Goal: Task Accomplishment & Management: Manage account settings

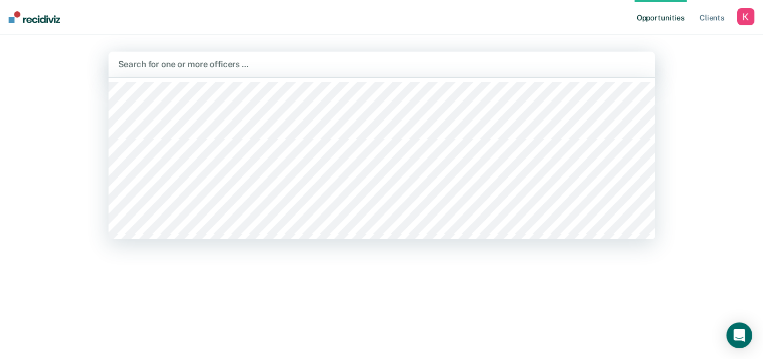
click at [461, 71] on div "Search for one or more officers …" at bounding box center [381, 64] width 529 height 15
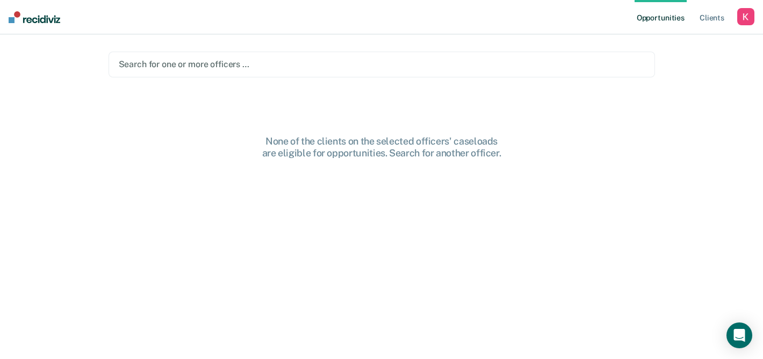
click at [749, 12] on div "button" at bounding box center [745, 16] width 17 height 17
click at [674, 45] on link "Profile" at bounding box center [702, 43] width 87 height 9
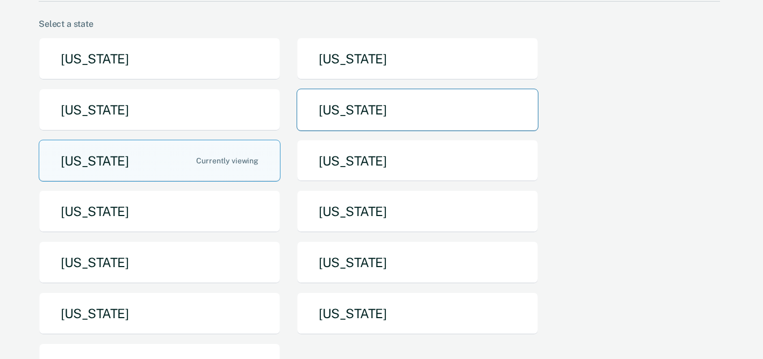
scroll to position [91, 0]
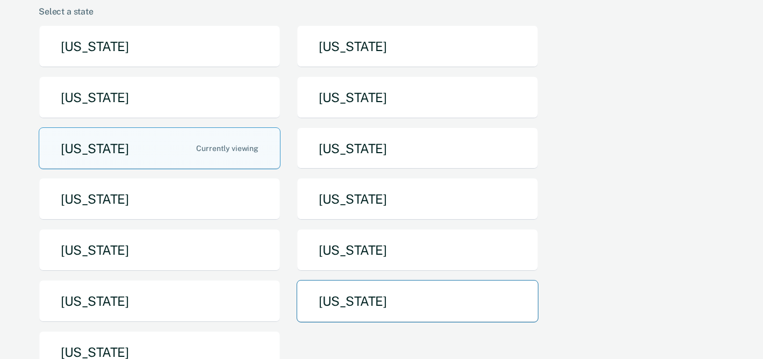
click at [398, 293] on button "[US_STATE]" at bounding box center [418, 301] width 242 height 42
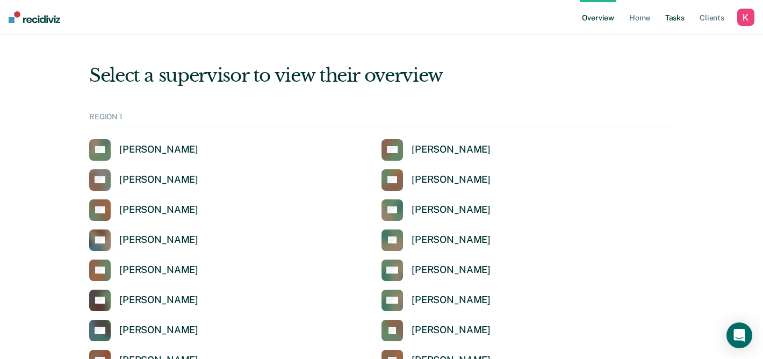
click at [678, 16] on link "Tasks" at bounding box center [675, 17] width 24 height 34
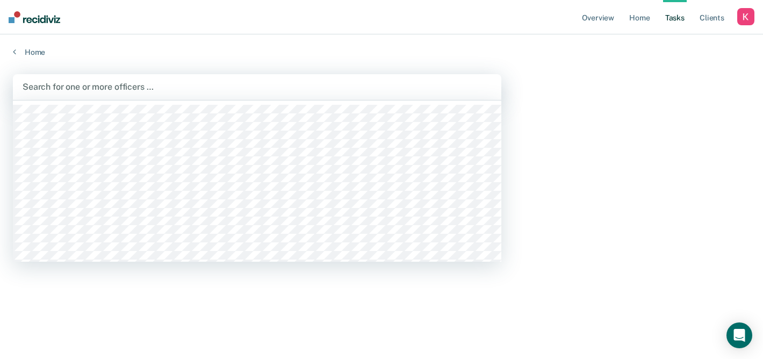
click at [463, 81] on div at bounding box center [257, 87] width 469 height 12
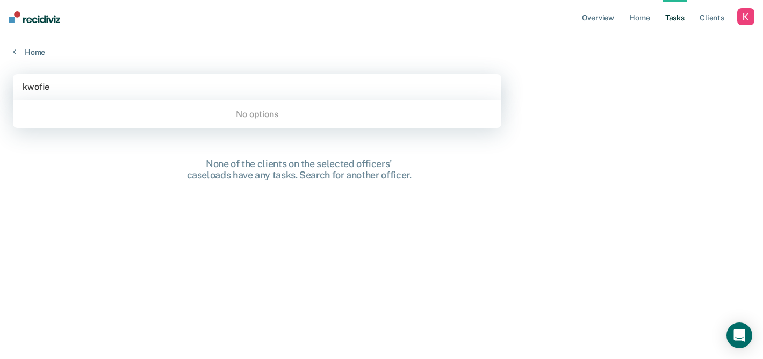
type input "kwofie"
click at [638, 18] on link "Home" at bounding box center [639, 17] width 25 height 34
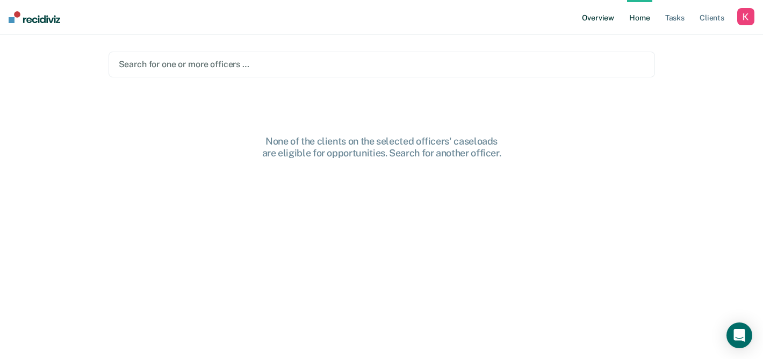
click at [611, 12] on link "Overview" at bounding box center [598, 17] width 37 height 34
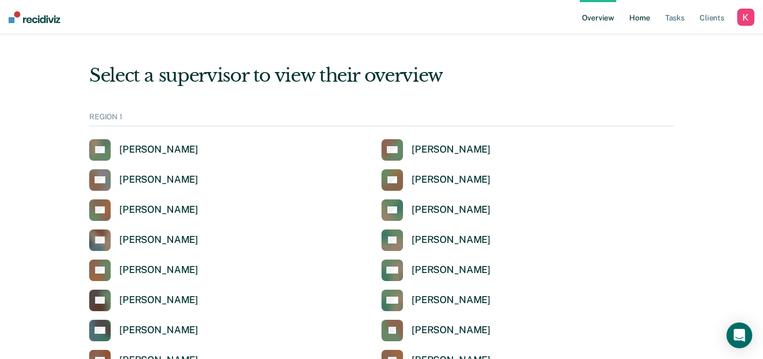
click at [648, 23] on link "Home" at bounding box center [639, 17] width 25 height 34
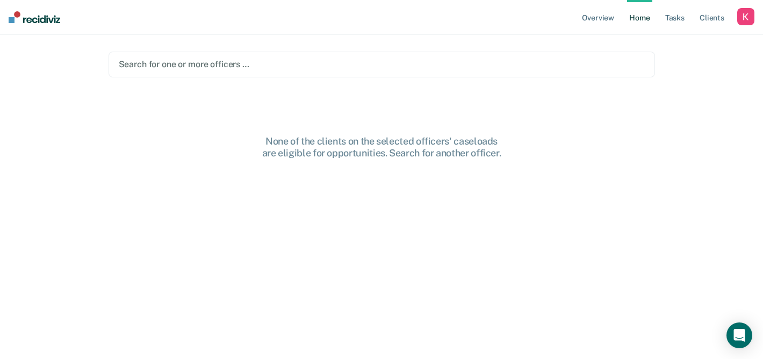
click at [596, 59] on div at bounding box center [382, 64] width 526 height 12
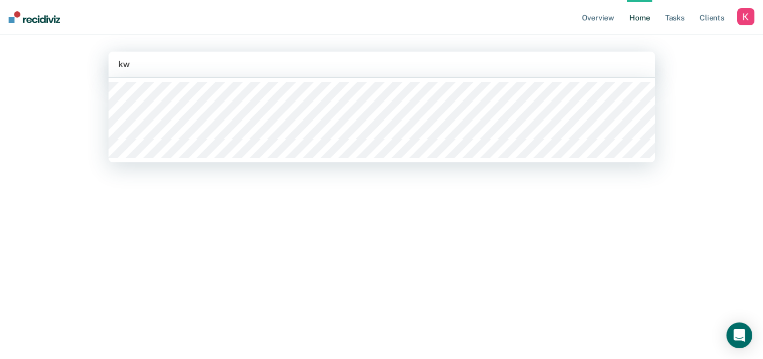
type input "k"
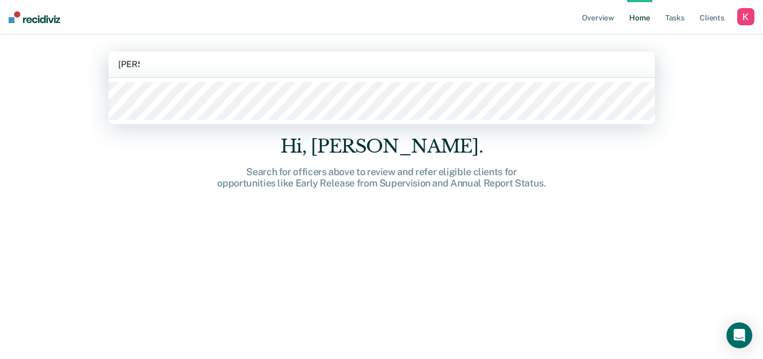
type input "emman"
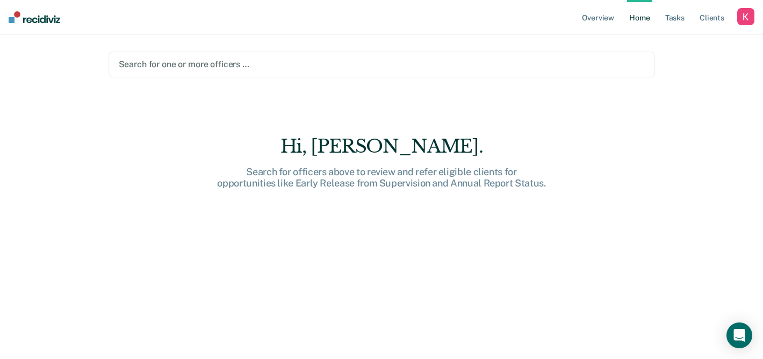
click at [238, 69] on div at bounding box center [382, 64] width 526 height 12
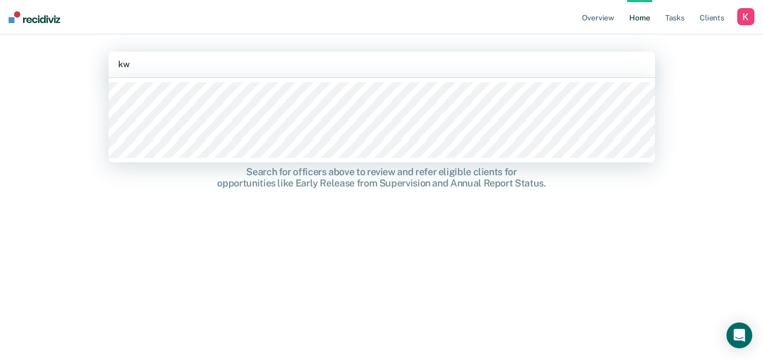
type input "k"
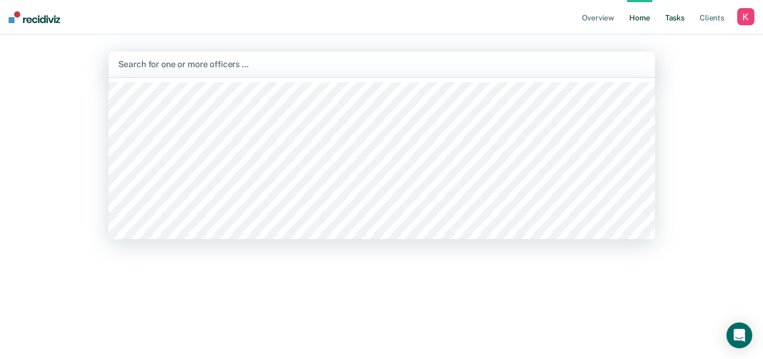
click at [678, 22] on link "Tasks" at bounding box center [675, 17] width 24 height 34
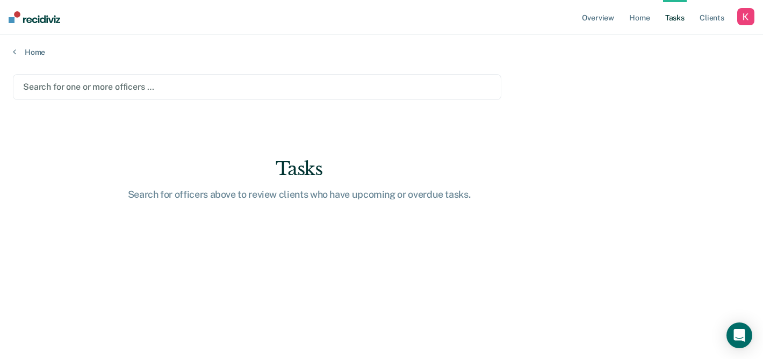
click at [452, 89] on div at bounding box center [257, 87] width 468 height 12
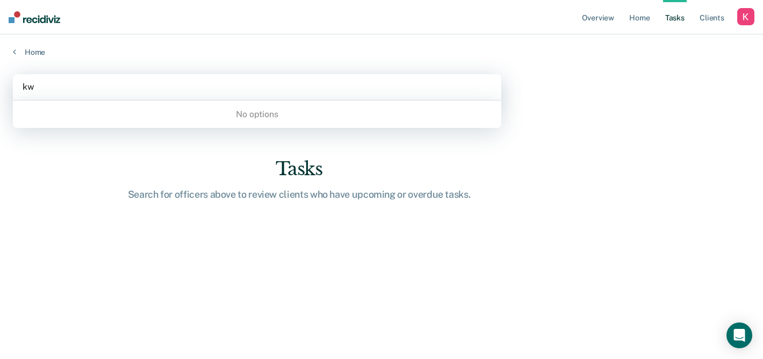
type input "k"
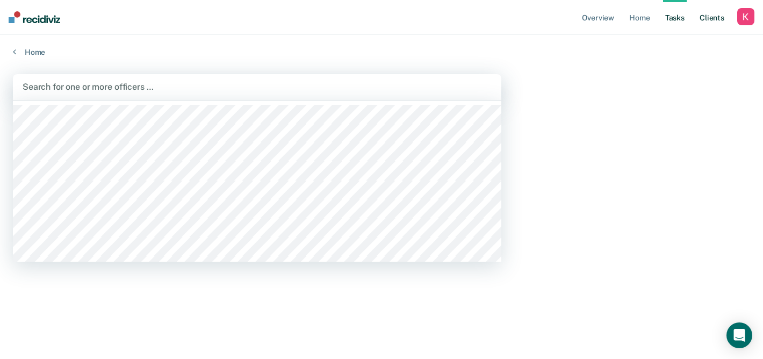
click at [707, 17] on link "Client s" at bounding box center [712, 17] width 29 height 34
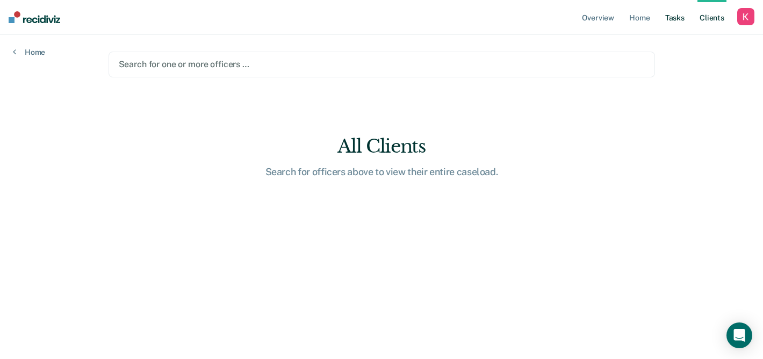
click at [673, 19] on link "Tasks" at bounding box center [675, 17] width 24 height 34
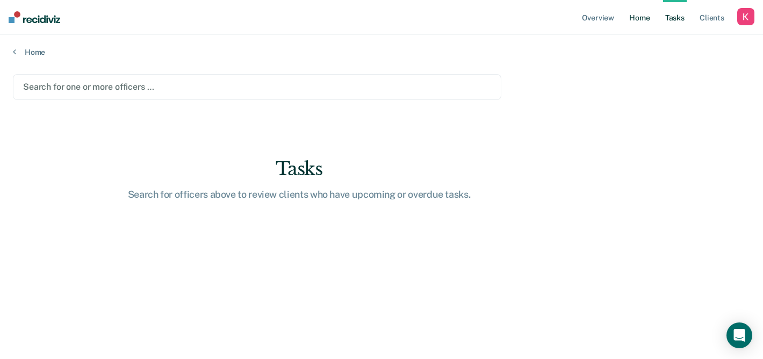
click at [646, 18] on link "Home" at bounding box center [639, 17] width 25 height 34
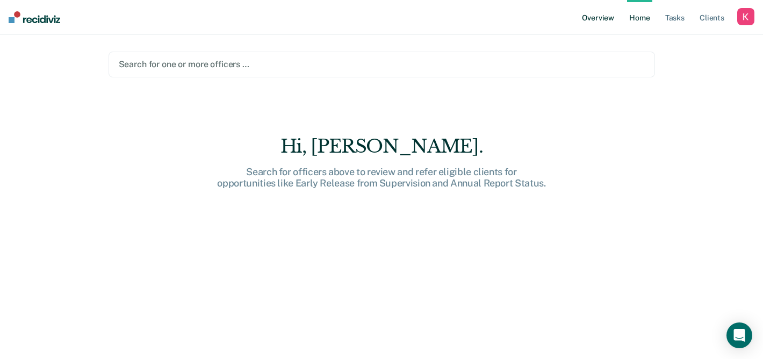
click at [601, 23] on link "Overview" at bounding box center [598, 17] width 37 height 34
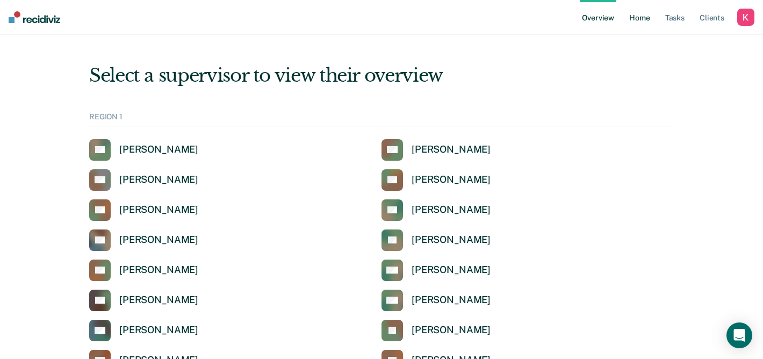
click at [639, 16] on link "Home" at bounding box center [639, 17] width 25 height 34
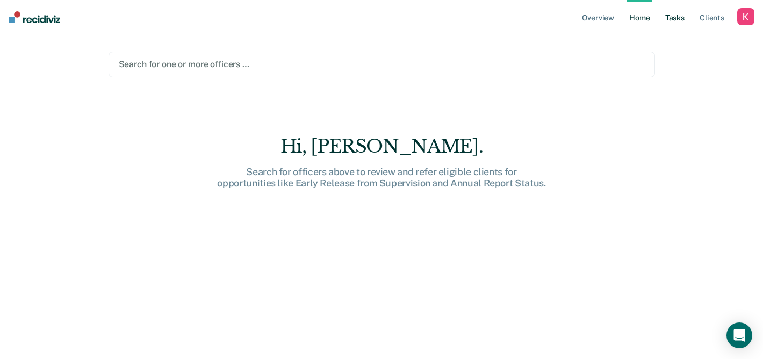
click at [686, 24] on link "Tasks" at bounding box center [675, 17] width 24 height 34
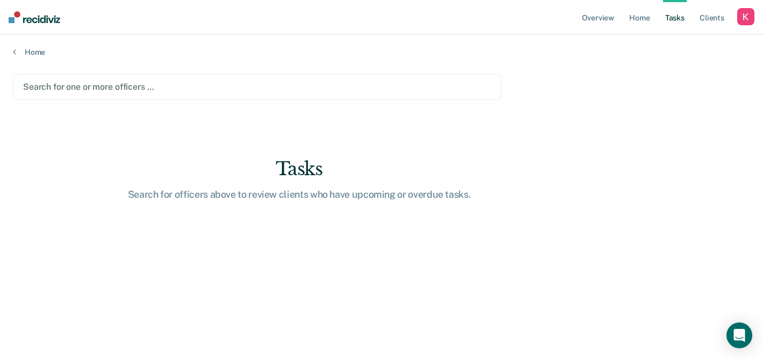
click at [253, 93] on div "Search for one or more officers …" at bounding box center [257, 87] width 470 height 15
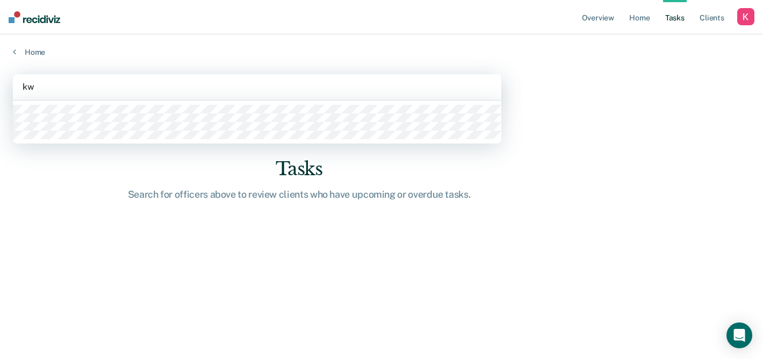
type input "k"
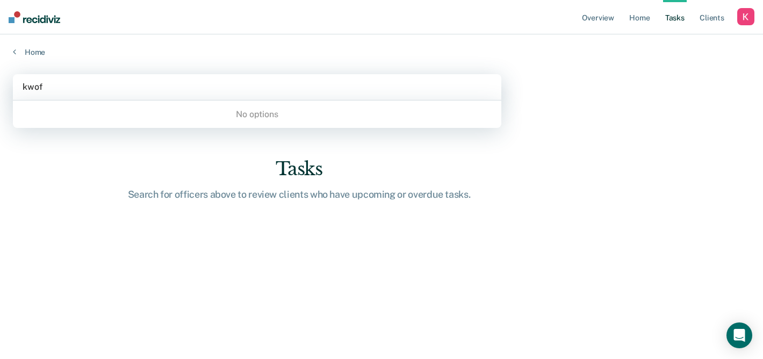
type input "kwof"
click at [742, 29] on div "Overview Home Tasks Client s Profile How it works Log Out" at bounding box center [667, 17] width 175 height 34
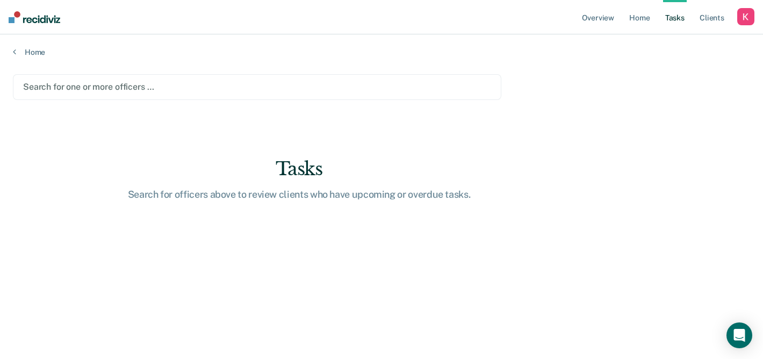
click at [743, 25] on div "button" at bounding box center [745, 16] width 17 height 17
click at [674, 43] on link "Profile" at bounding box center [702, 43] width 87 height 9
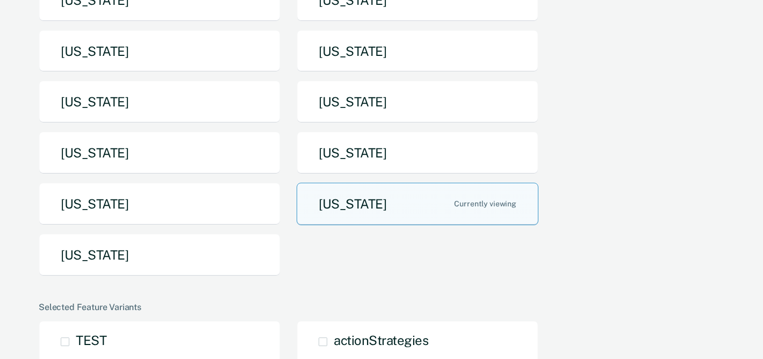
scroll to position [191, 0]
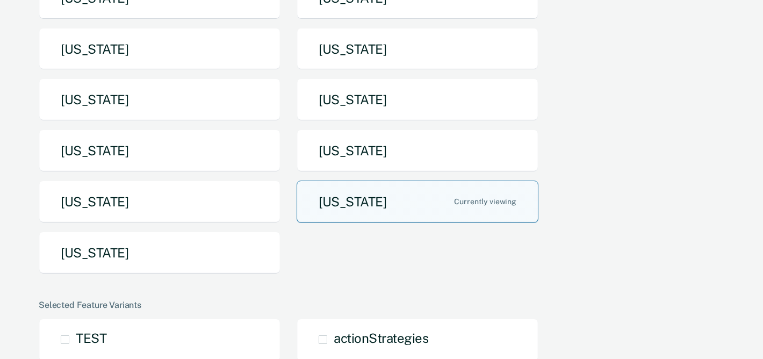
click at [348, 207] on button "[US_STATE]" at bounding box center [418, 202] width 242 height 42
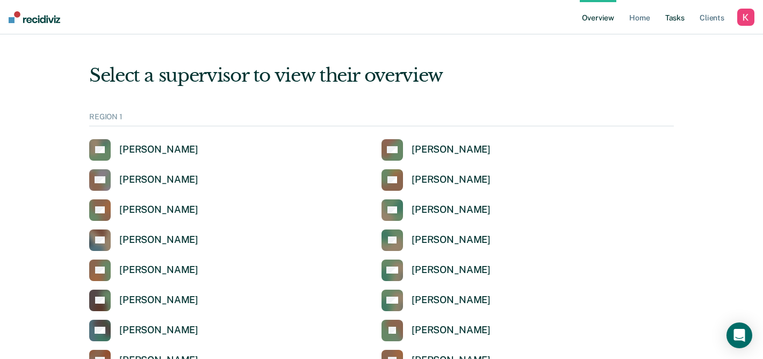
click at [677, 14] on link "Tasks" at bounding box center [675, 17] width 24 height 34
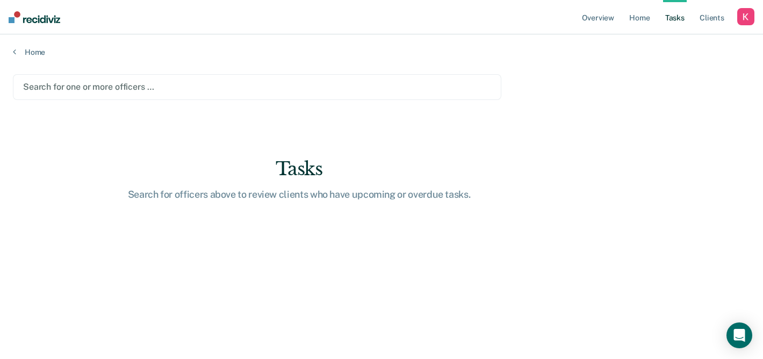
click at [432, 80] on div "Search for one or more officers …" at bounding box center [257, 87] width 470 height 15
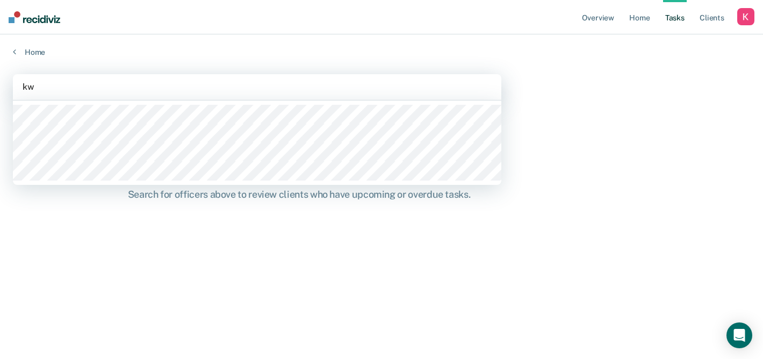
type input "k"
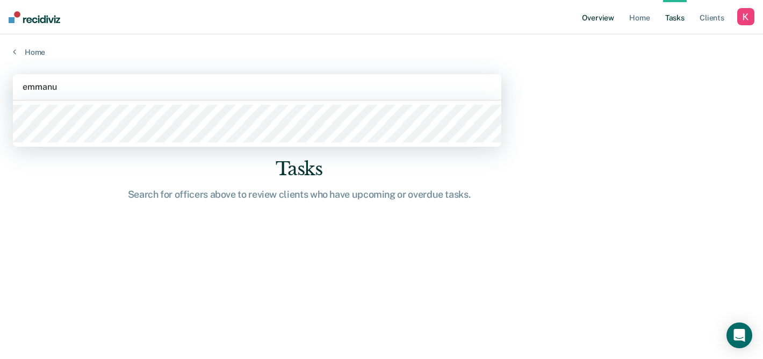
type input "emmanu"
click at [594, 13] on link "Overview" at bounding box center [598, 17] width 37 height 34
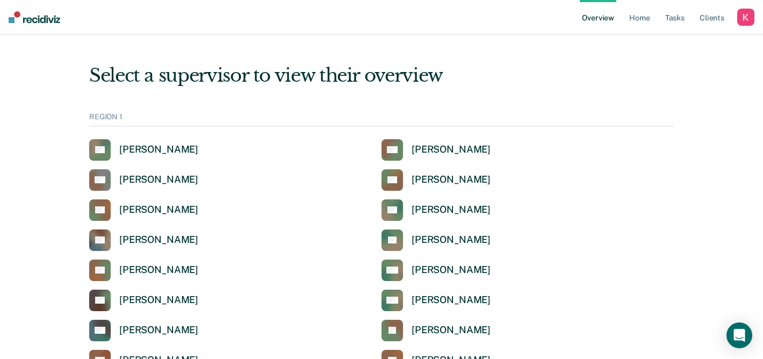
click at [744, 16] on div "button" at bounding box center [745, 17] width 17 height 17
click at [673, 40] on link "Profile" at bounding box center [702, 43] width 87 height 9
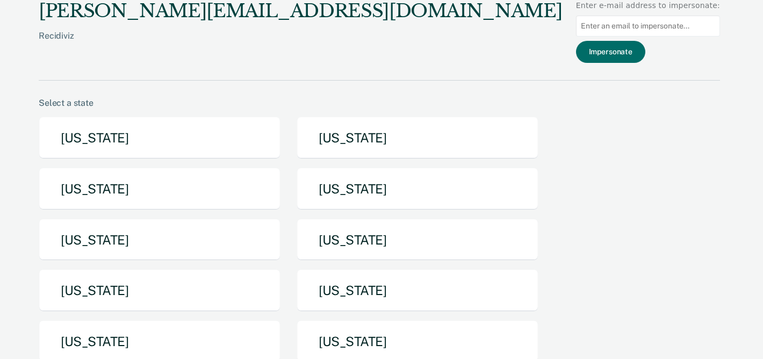
click at [675, 28] on input at bounding box center [648, 26] width 144 height 21
paste input "[PERSON_NAME][EMAIL_ADDRESS][PERSON_NAME][DOMAIN_NAME][US_STATE]"
type input "[PERSON_NAME][EMAIL_ADDRESS][PERSON_NAME][DOMAIN_NAME][US_STATE]"
click at [616, 48] on button "Impersonate" at bounding box center [610, 52] width 69 height 22
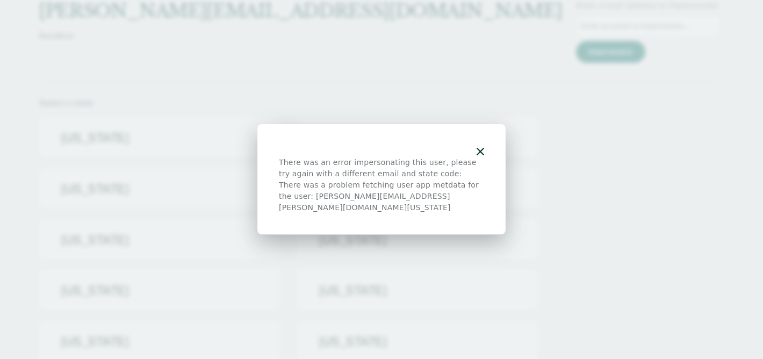
click at [484, 155] on div "There was an error impersonating this user, please try again with a different e…" at bounding box center [381, 179] width 248 height 111
click at [479, 154] on icon "button" at bounding box center [481, 152] width 8 height 8
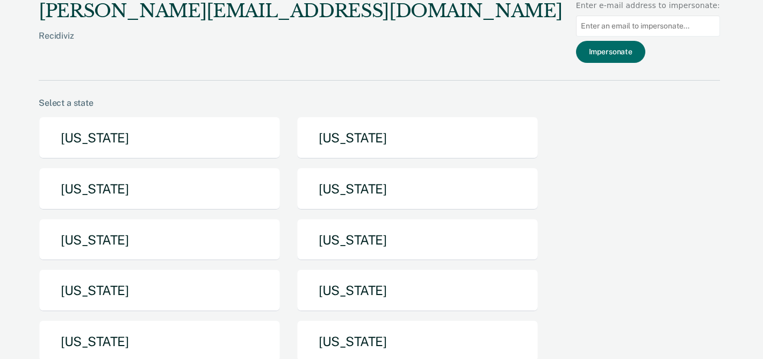
click at [638, 25] on div "There was an error impersonating this user, please try again with a different e…" at bounding box center [381, 179] width 763 height 359
click at [613, 24] on input at bounding box center [648, 26] width 144 height 21
paste input "[PERSON_NAME][EMAIL_ADDRESS][PERSON_NAME][DOMAIN_NAME][US_STATE]"
click at [626, 25] on input "[PERSON_NAME][EMAIL_ADDRESS][PERSON_NAME][DOMAIN_NAME][US_STATE]" at bounding box center [648, 26] width 144 height 21
type input "[PERSON_NAME][EMAIL_ADDRESS][PERSON_NAME][DOMAIN_NAME][US_STATE]"
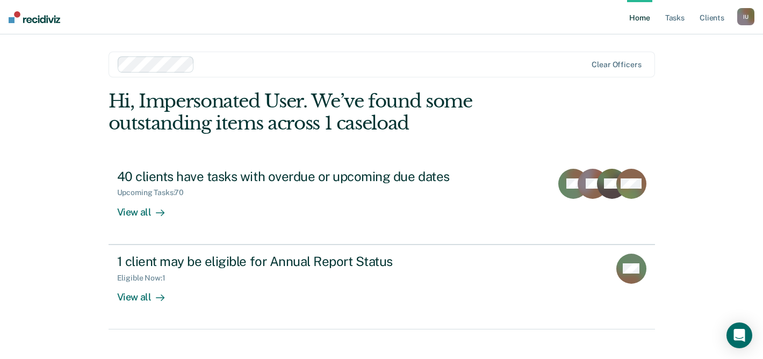
click at [742, 17] on div "I U" at bounding box center [745, 16] width 17 height 17
click at [739, 15] on div "I U" at bounding box center [745, 16] width 17 height 17
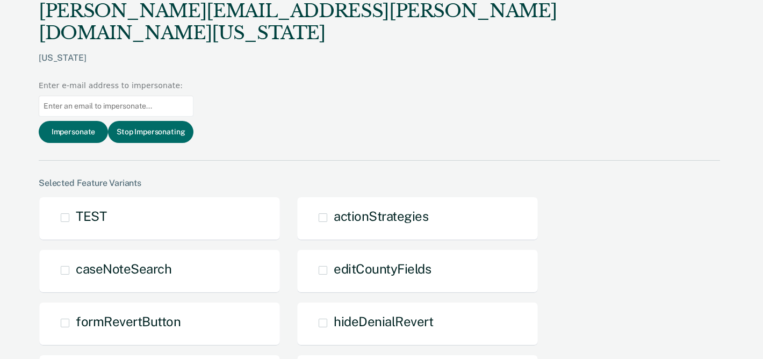
click at [665, 63] on div "[PERSON_NAME][EMAIL_ADDRESS][PERSON_NAME][DOMAIN_NAME][US_STATE] [US_STATE] Ent…" at bounding box center [379, 80] width 681 height 161
click at [193, 121] on button "Stop Impersonating" at bounding box center [150, 132] width 85 height 22
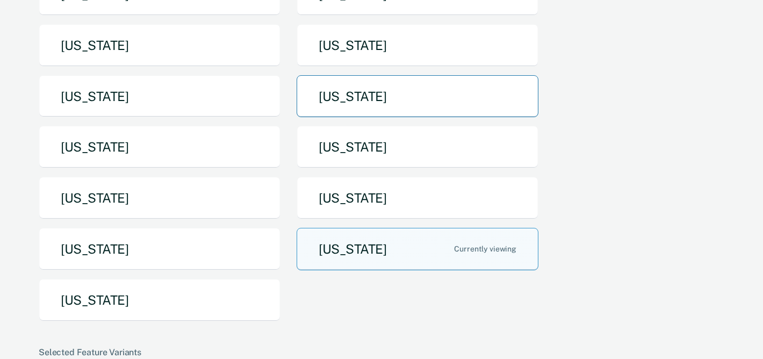
scroll to position [144, 0]
click at [344, 250] on button "[US_STATE]" at bounding box center [418, 248] width 242 height 42
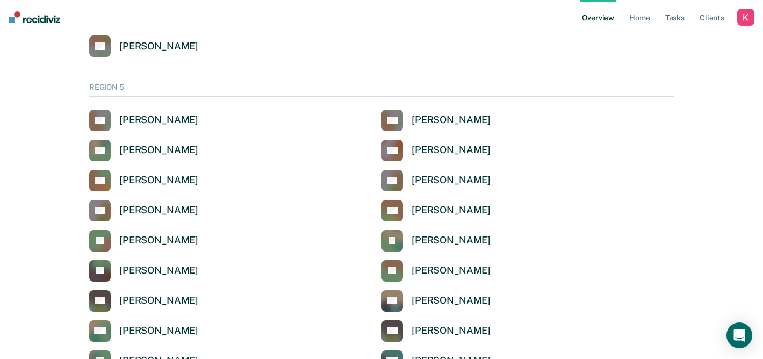
scroll to position [1187, 0]
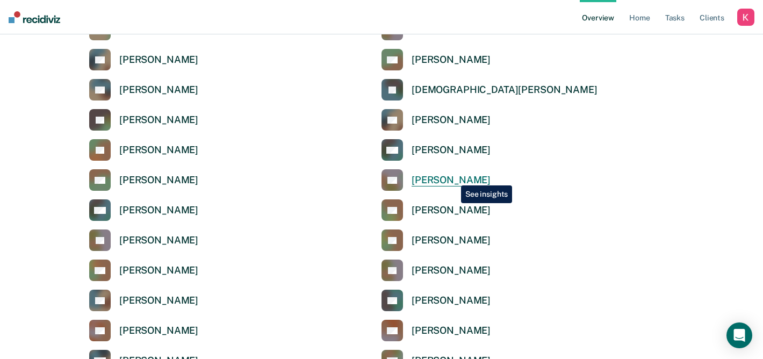
click at [453, 177] on div "[PERSON_NAME]" at bounding box center [451, 180] width 79 height 12
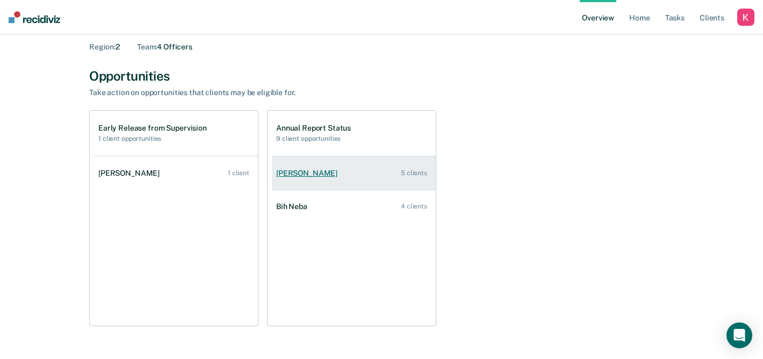
scroll to position [67, 0]
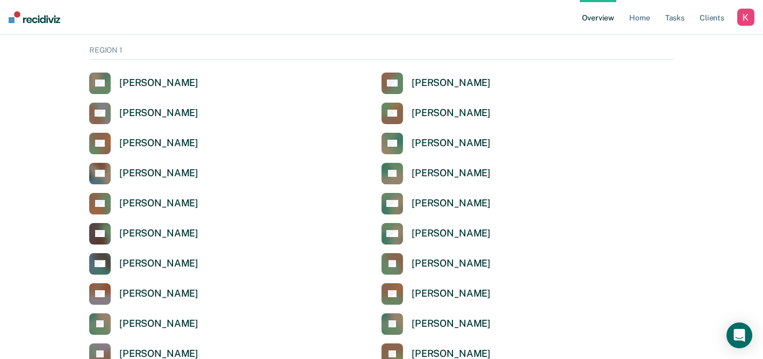
scroll to position [1187, 0]
